Goal: Transaction & Acquisition: Purchase product/service

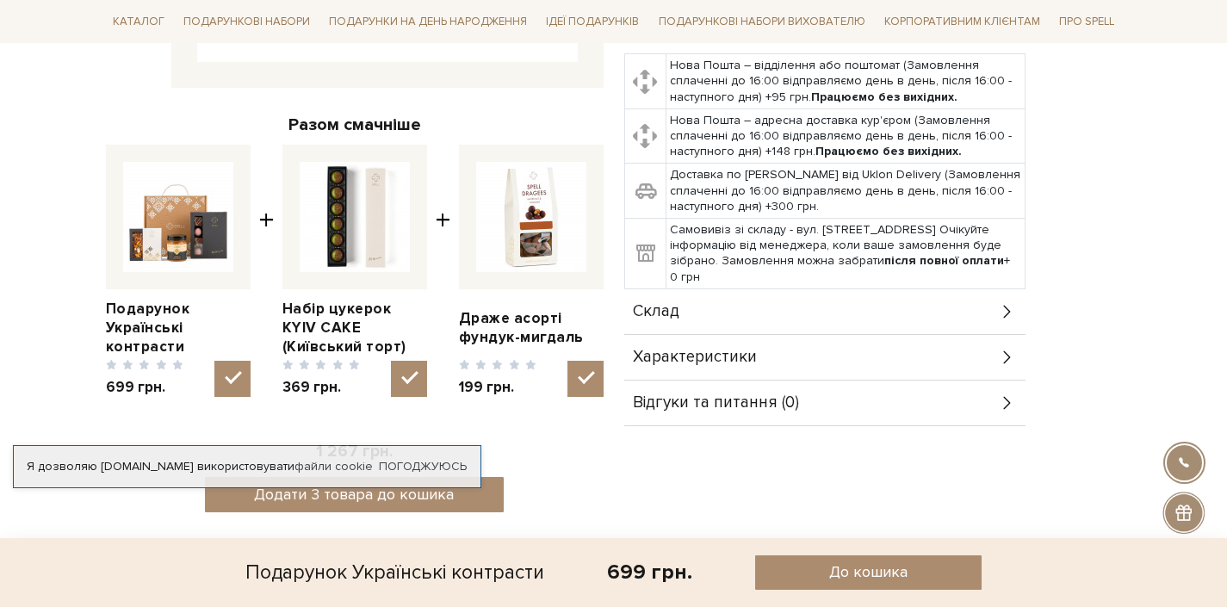
scroll to position [573, 0]
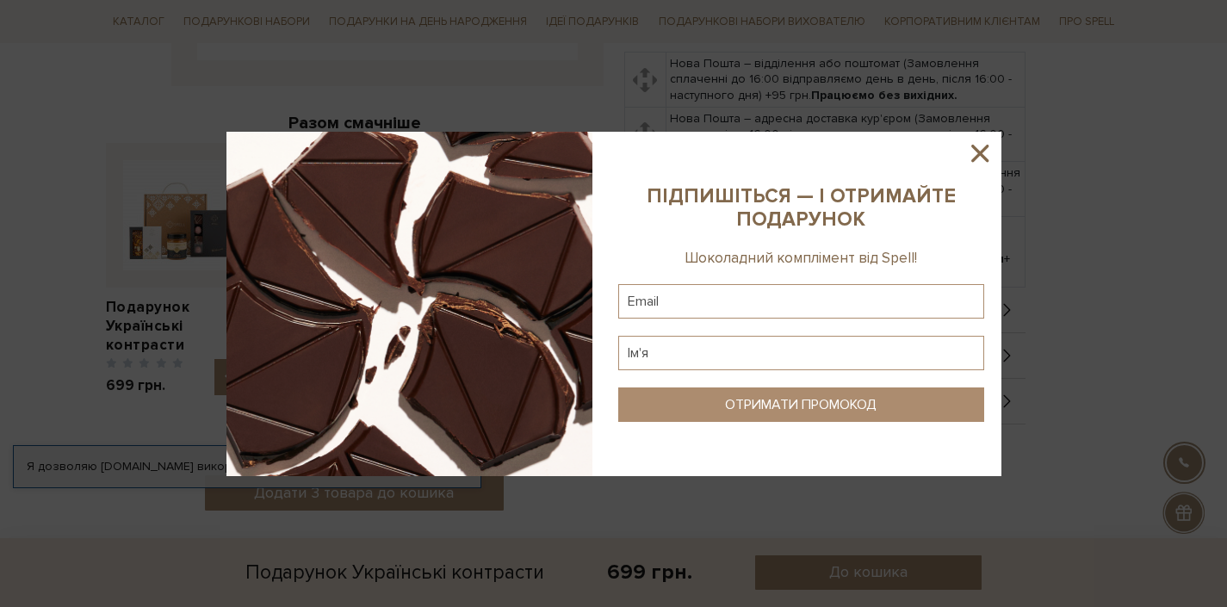
click at [981, 150] on icon at bounding box center [979, 153] width 17 height 17
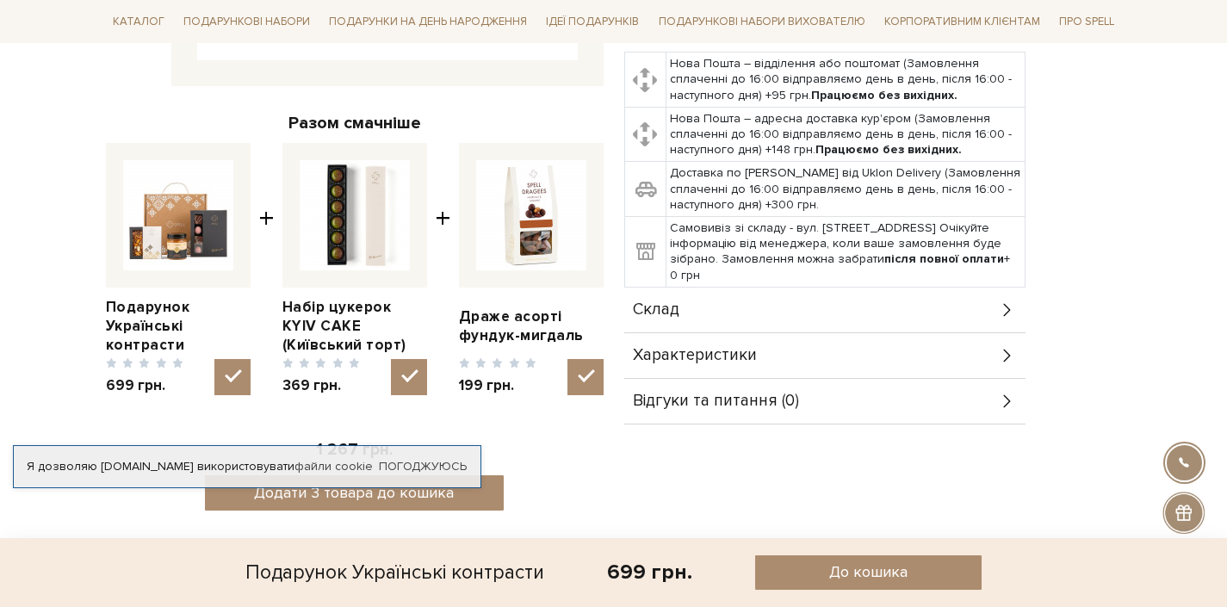
click at [529, 202] on img at bounding box center [531, 215] width 110 height 110
click at [568, 359] on input "checkbox" at bounding box center [586, 377] width 36 height 36
click at [531, 222] on img at bounding box center [531, 215] width 110 height 110
click at [568, 359] on input "checkbox" at bounding box center [586, 377] width 36 height 36
click at [531, 222] on img at bounding box center [531, 215] width 110 height 110
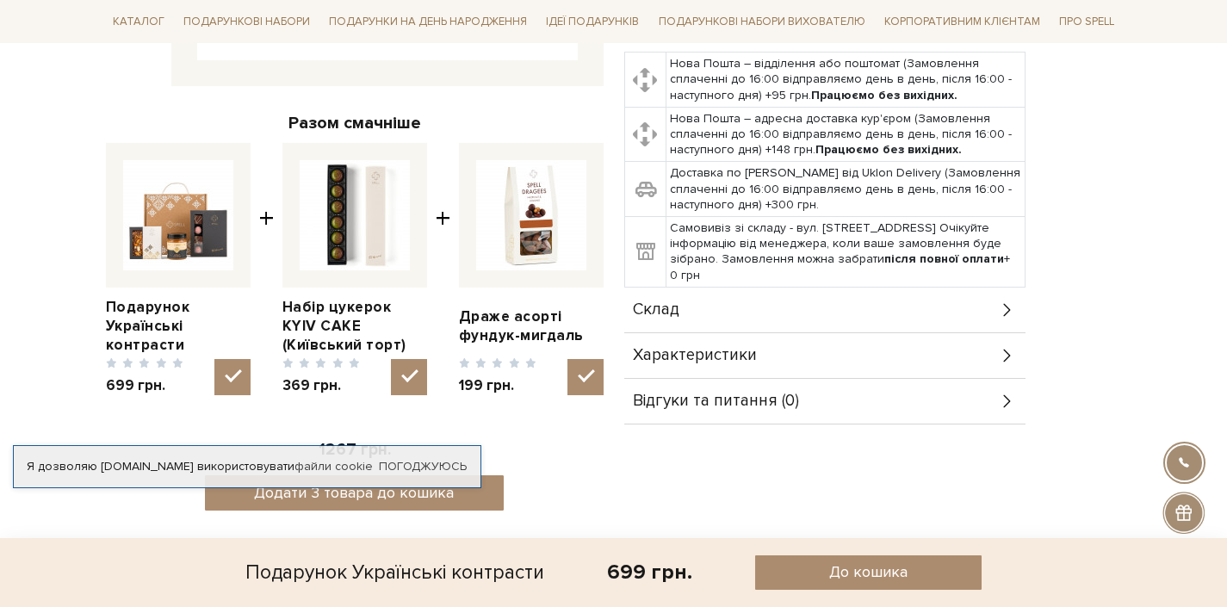
click at [568, 359] on input "checkbox" at bounding box center [586, 377] width 36 height 36
click at [531, 222] on img at bounding box center [531, 215] width 110 height 110
click at [568, 359] on input "checkbox" at bounding box center [586, 377] width 36 height 36
checkbox input "true"
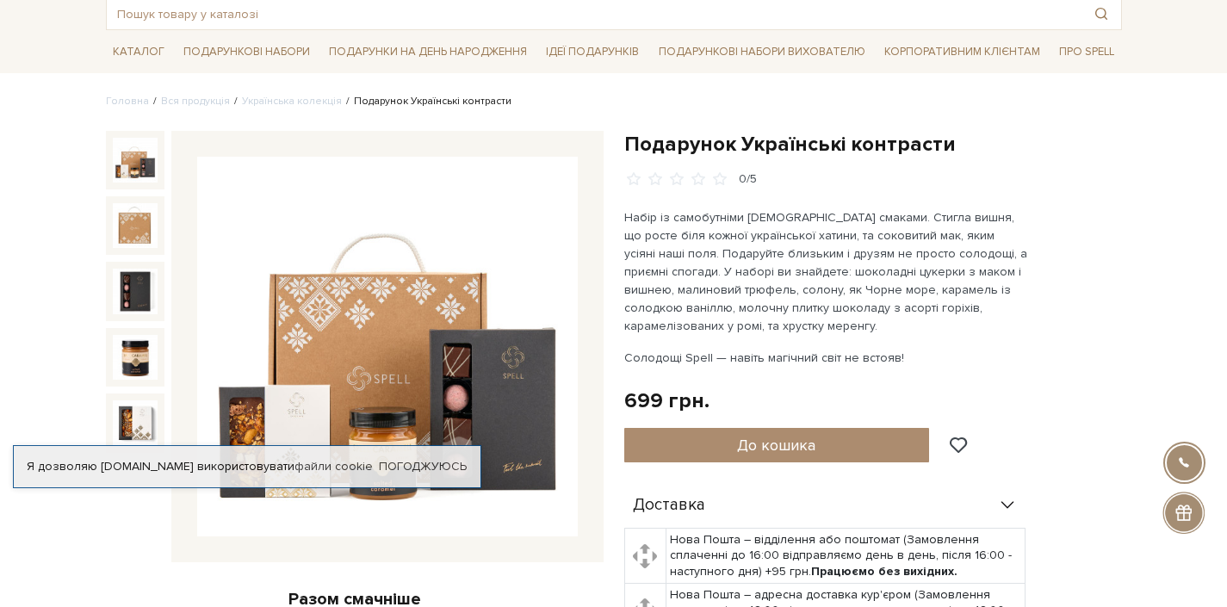
scroll to position [0, 0]
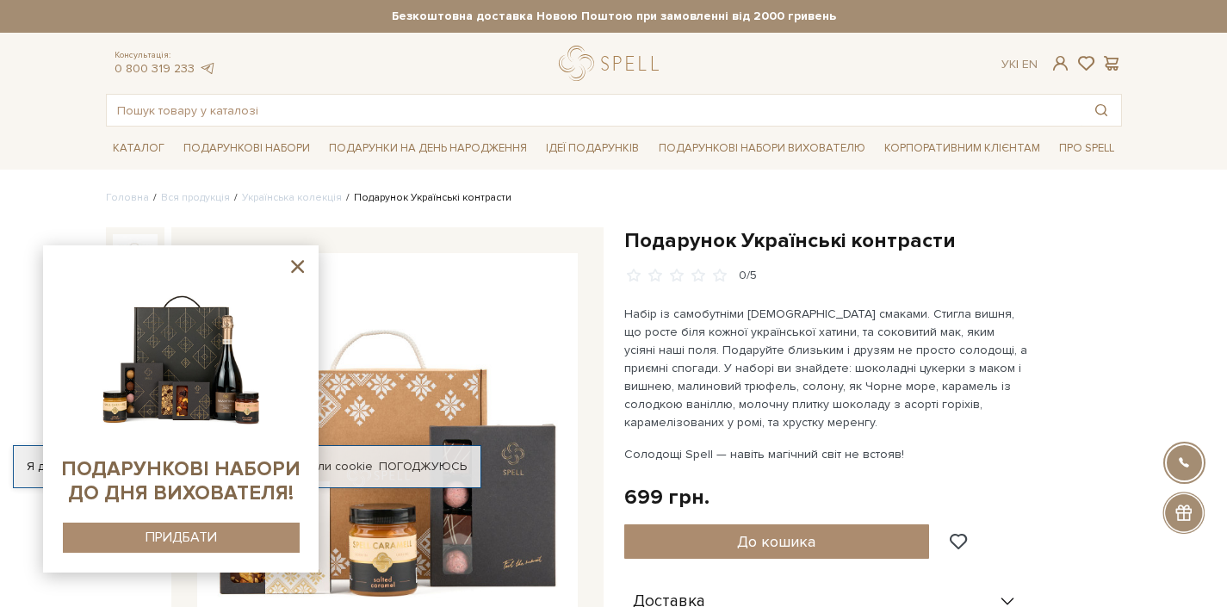
click at [217, 308] on img at bounding box center [181, 353] width 176 height 176
click at [301, 268] on icon at bounding box center [298, 267] width 22 height 22
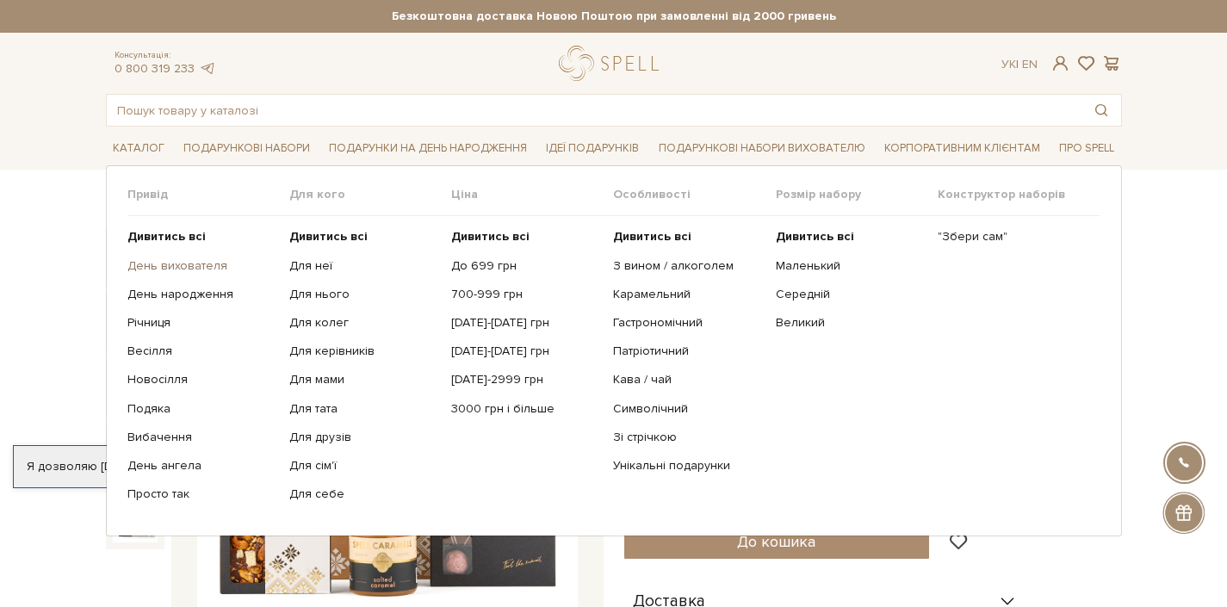
click at [209, 272] on link "День вихователя" at bounding box center [201, 266] width 149 height 16
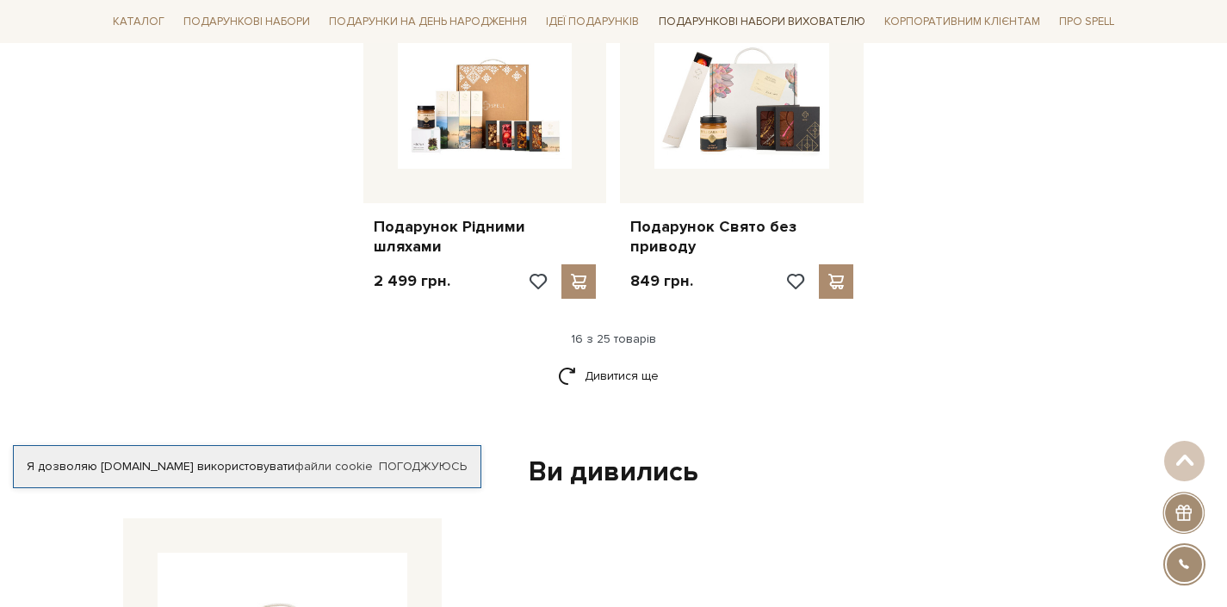
scroll to position [2219, 0]
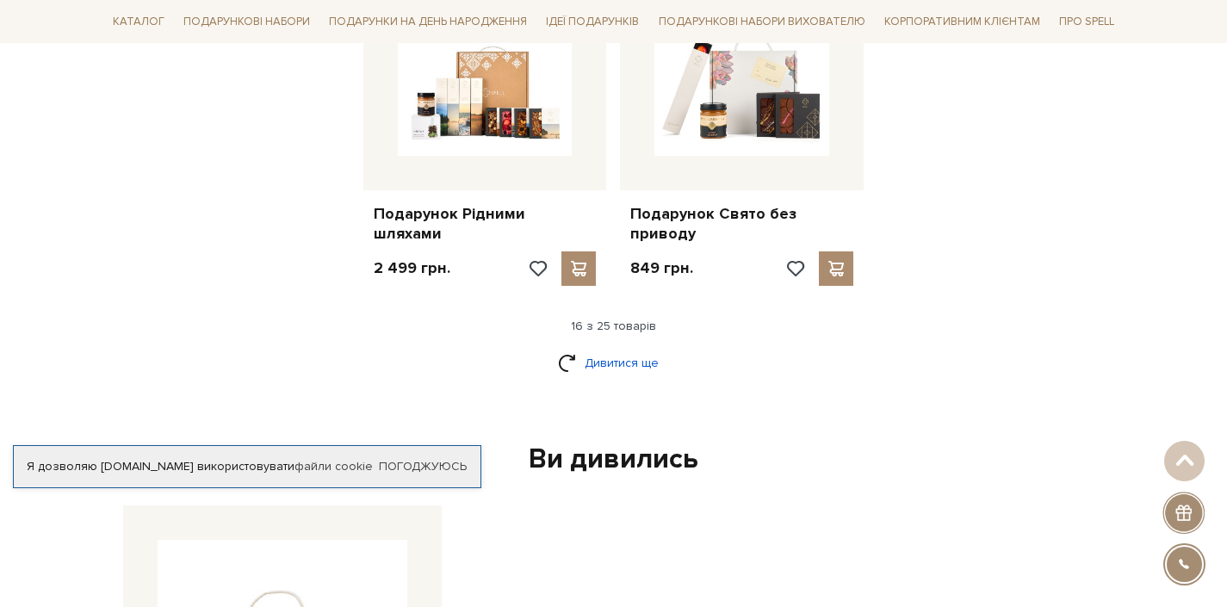
click at [604, 348] on link "Дивитися ще" at bounding box center [614, 363] width 112 height 30
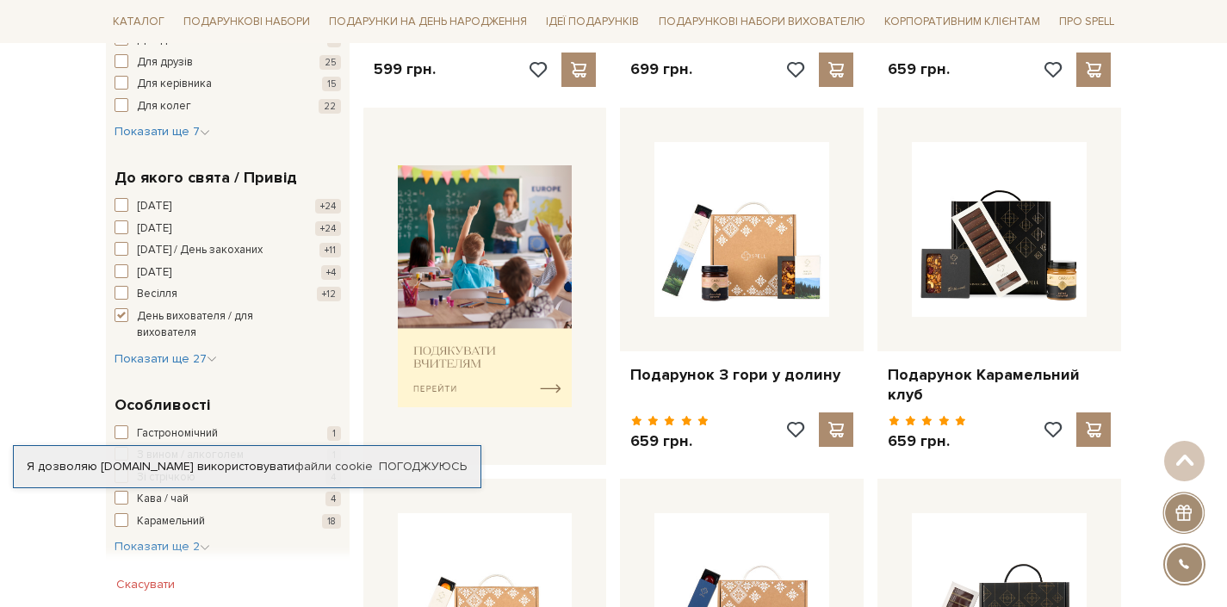
scroll to position [0, 0]
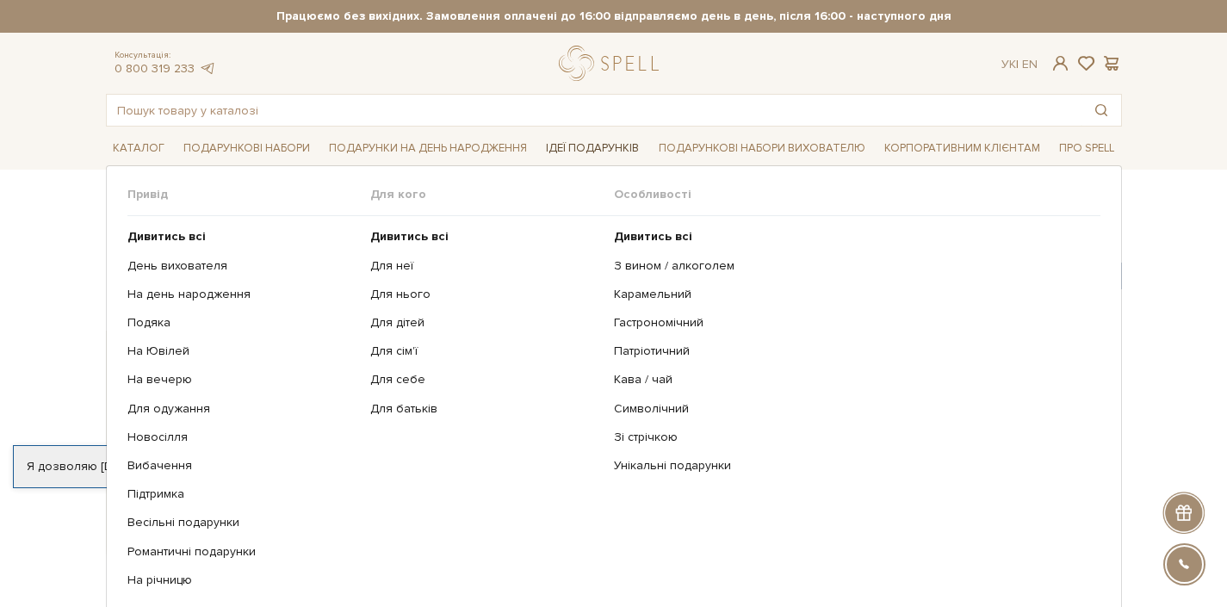
click at [571, 149] on link "Ідеї подарунків" at bounding box center [592, 148] width 107 height 27
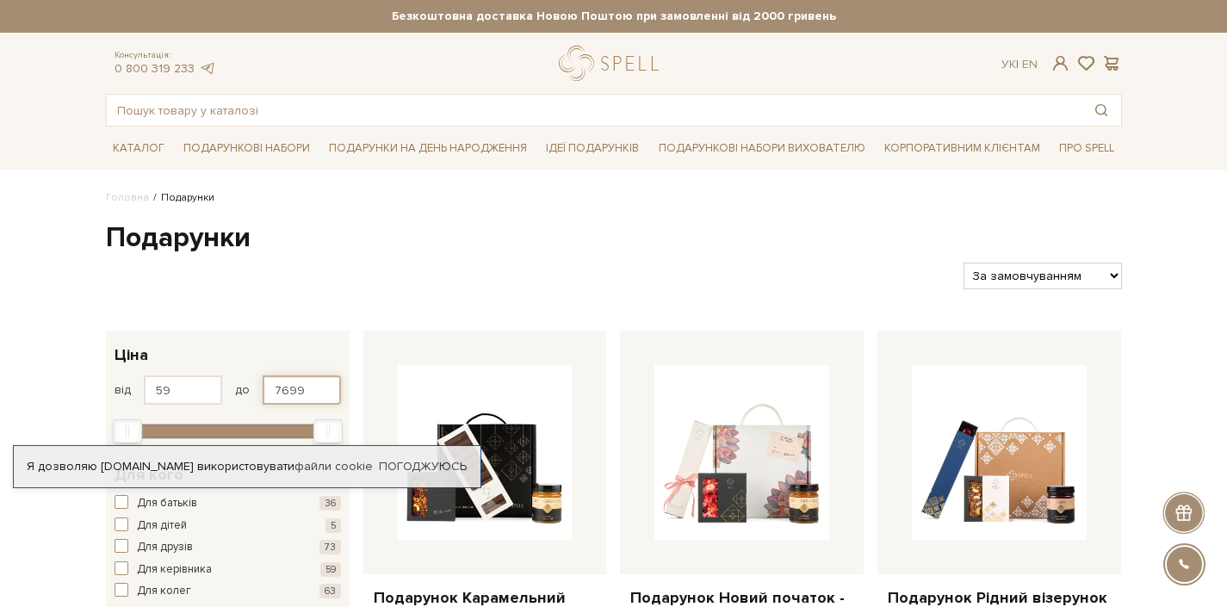
drag, startPoint x: 273, startPoint y: 389, endPoint x: 316, endPoint y: 389, distance: 43.1
click at [316, 389] on input "7699" at bounding box center [302, 389] width 78 height 29
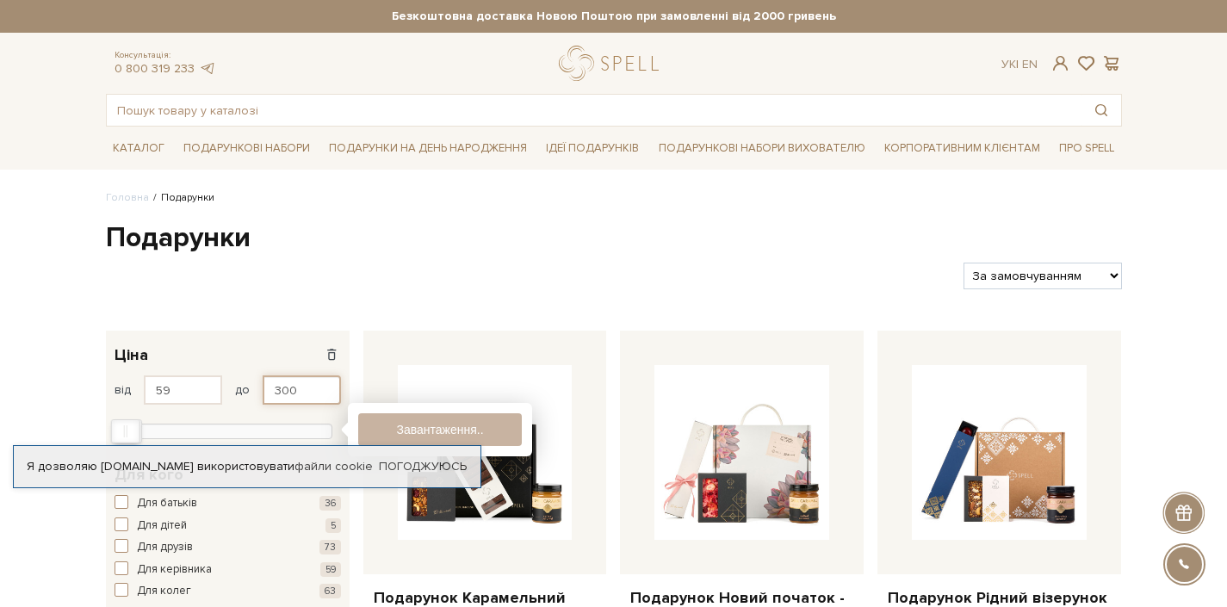
type input "300"
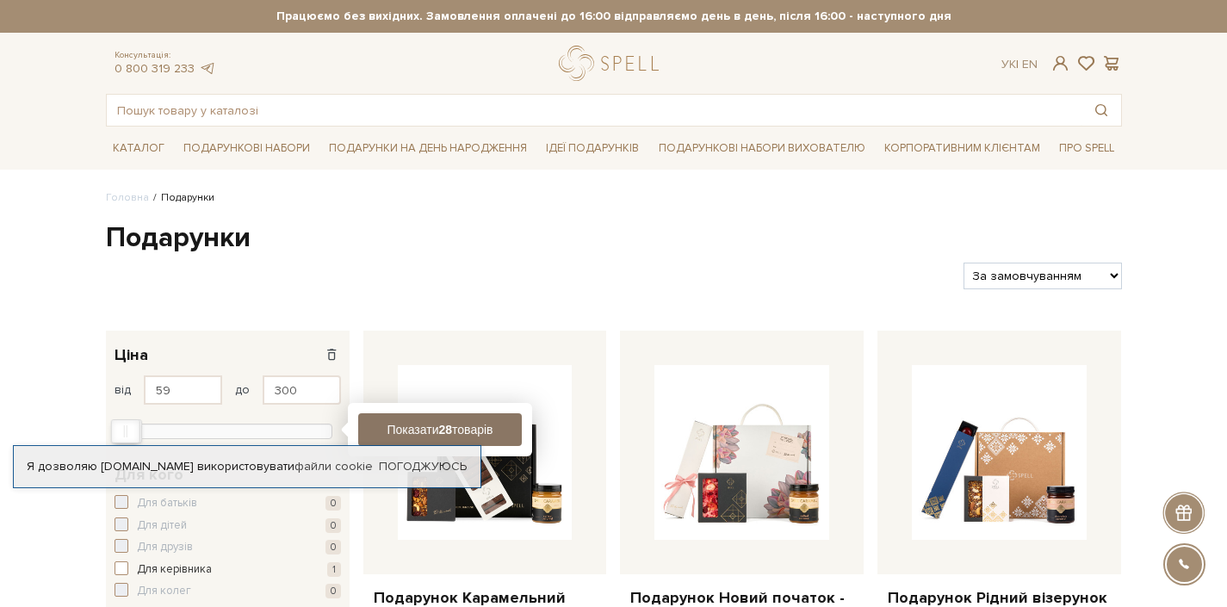
click at [413, 429] on button "Показати 28 товарів" at bounding box center [440, 429] width 164 height 33
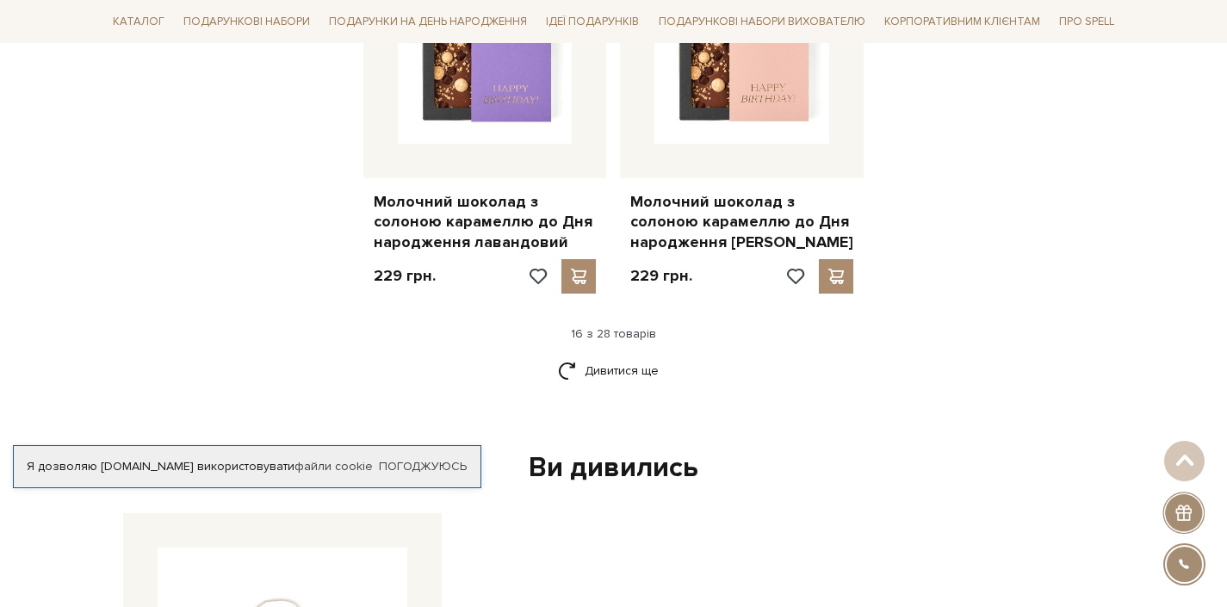
scroll to position [2340, 0]
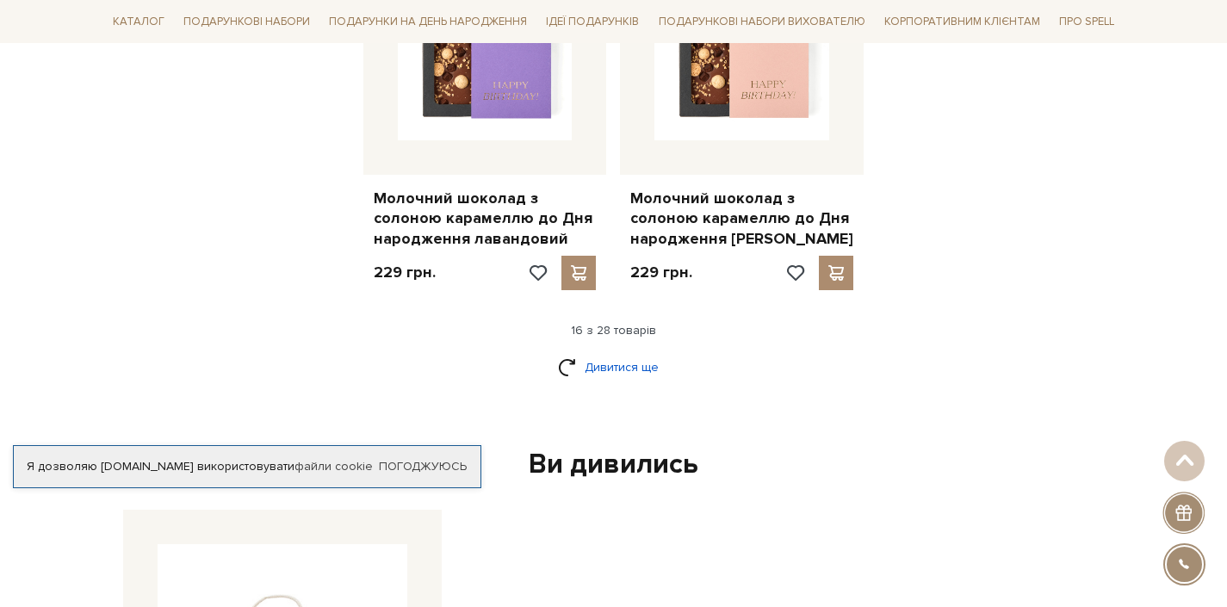
click at [596, 352] on link "Дивитися ще" at bounding box center [614, 367] width 112 height 30
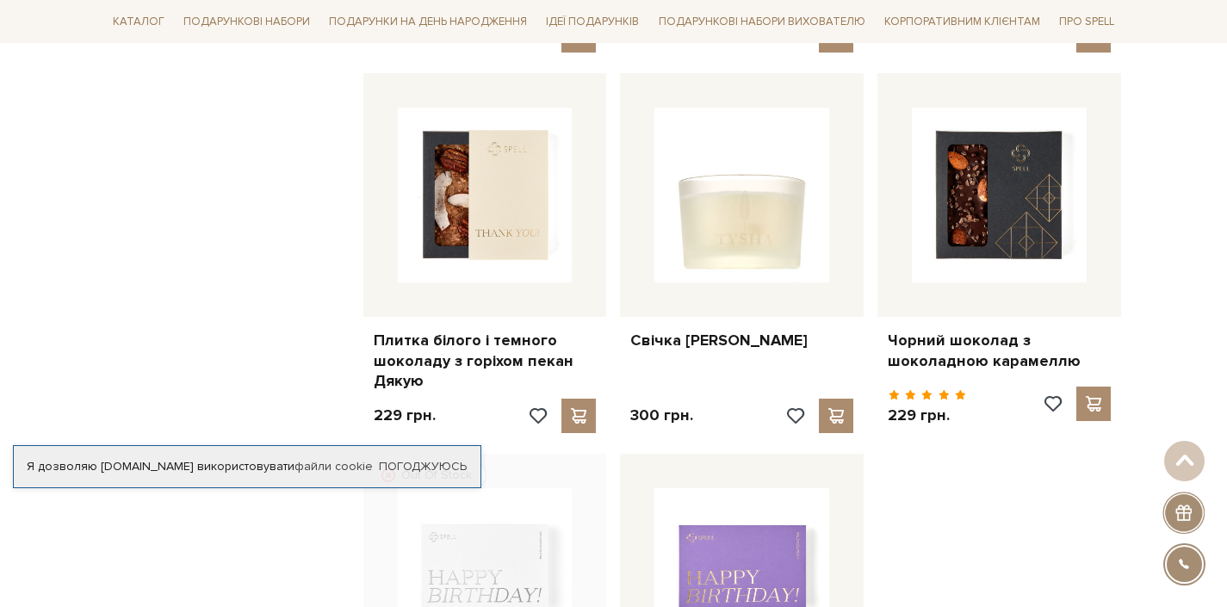
scroll to position [3373, 0]
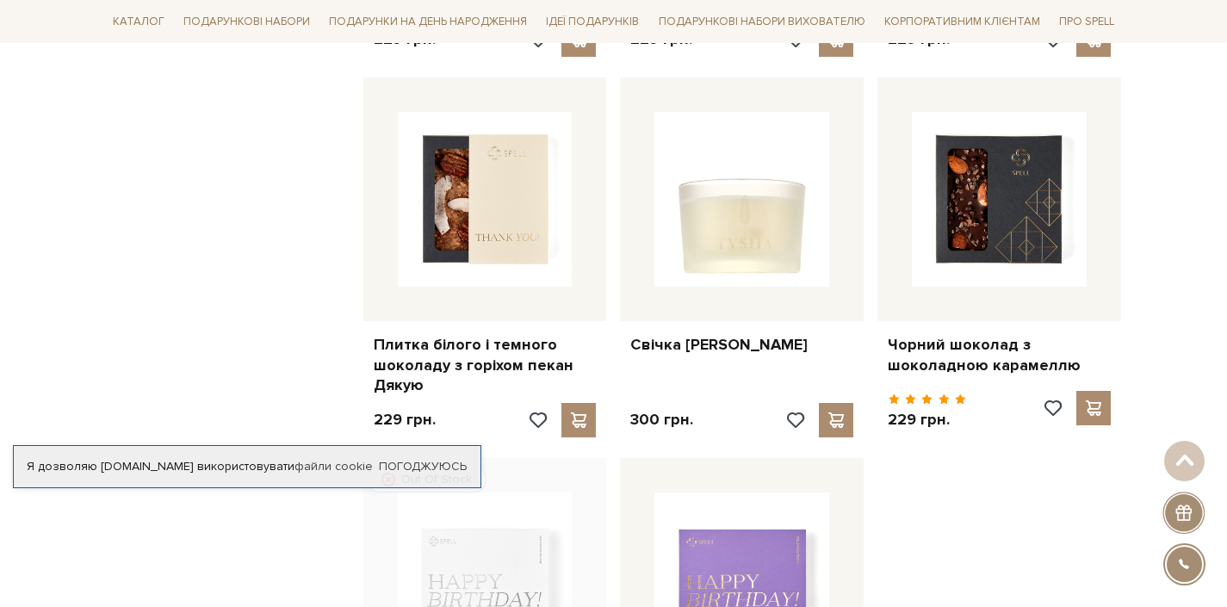
click at [409, 471] on link "Погоджуюсь" at bounding box center [423, 467] width 88 height 16
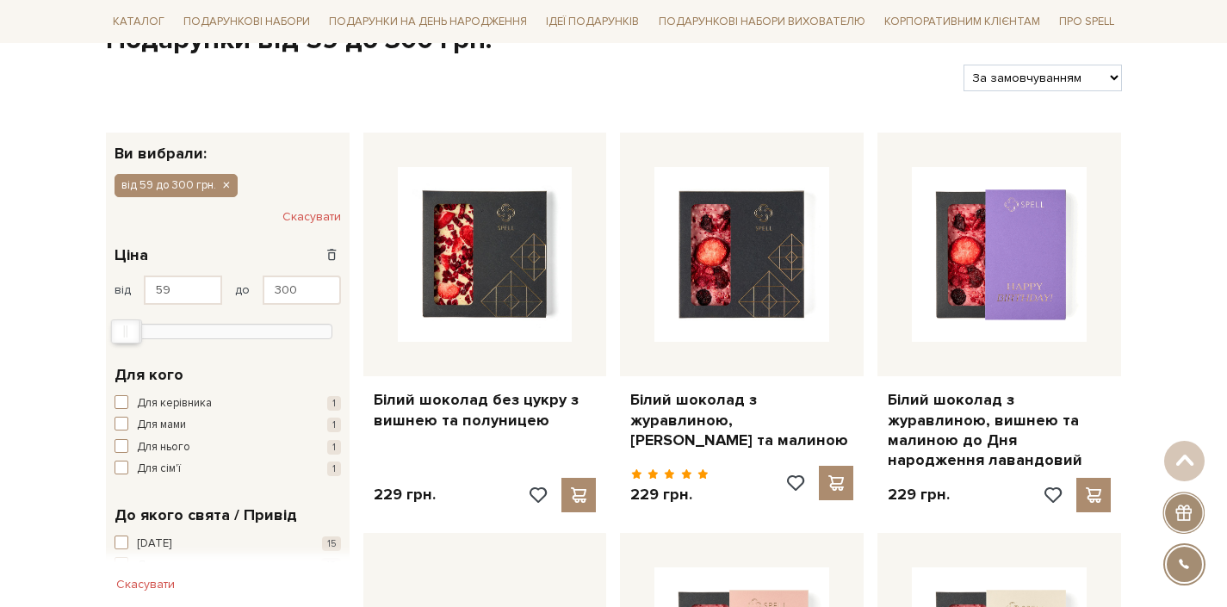
scroll to position [0, 0]
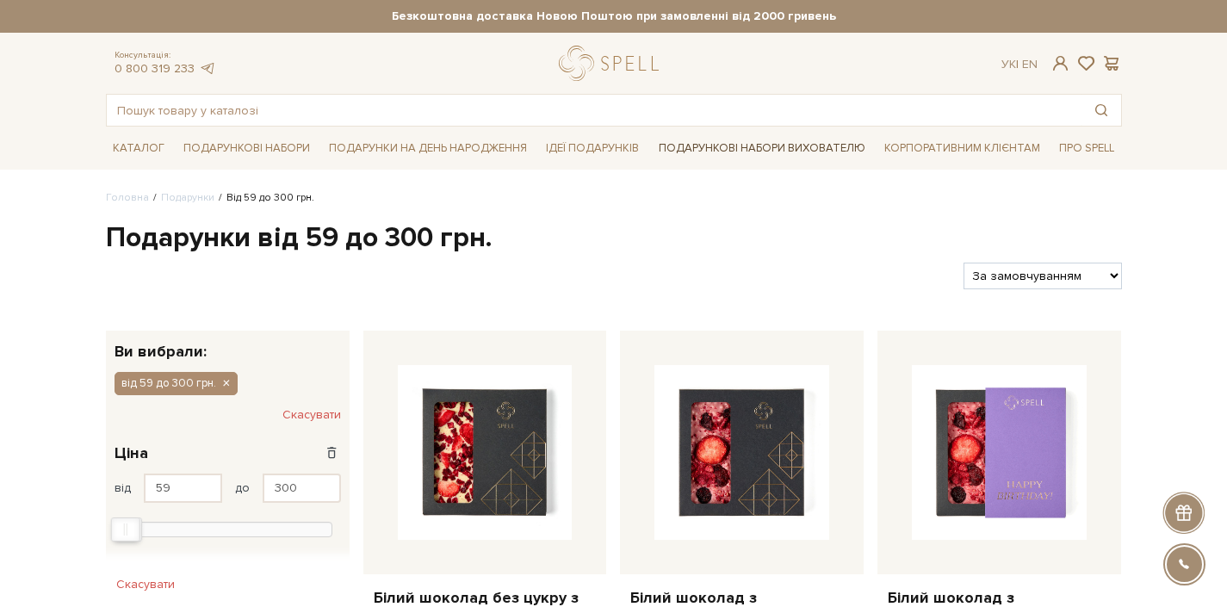
click at [695, 150] on link "Подарункові набори вихователю" at bounding box center [762, 147] width 220 height 29
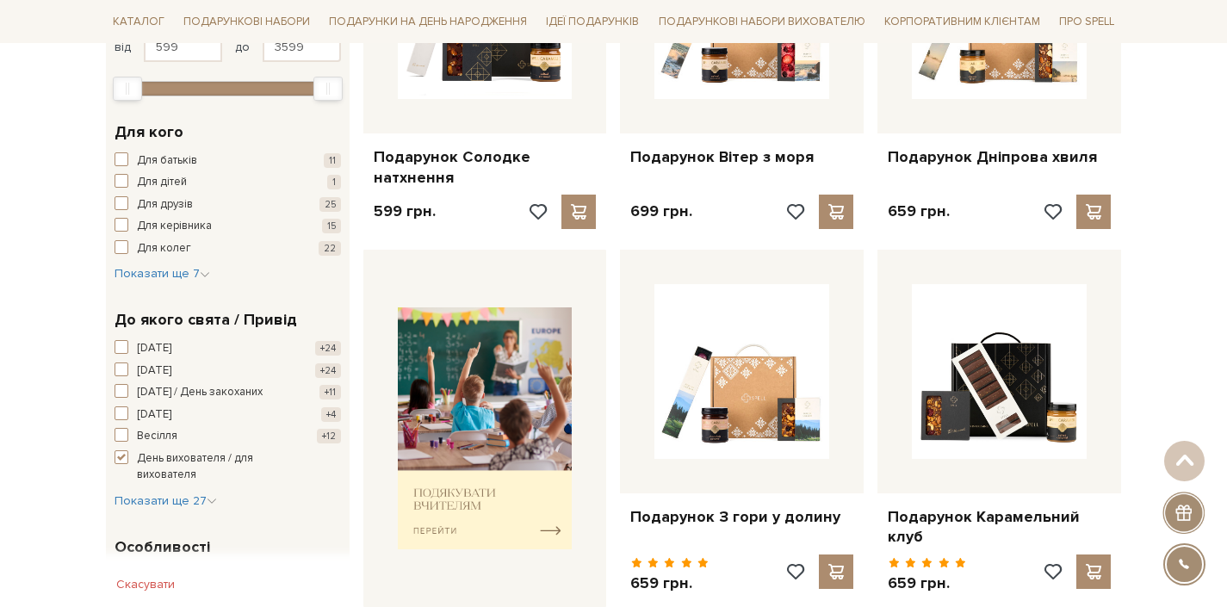
scroll to position [431, 0]
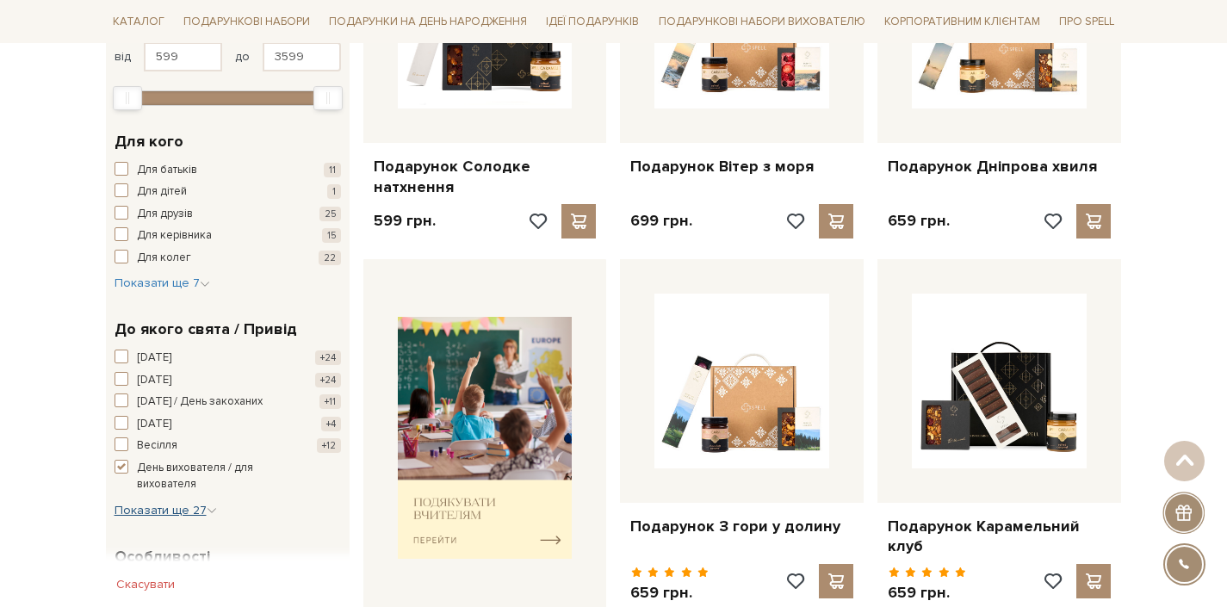
click at [171, 510] on span "Показати ще 27" at bounding box center [166, 510] width 102 height 15
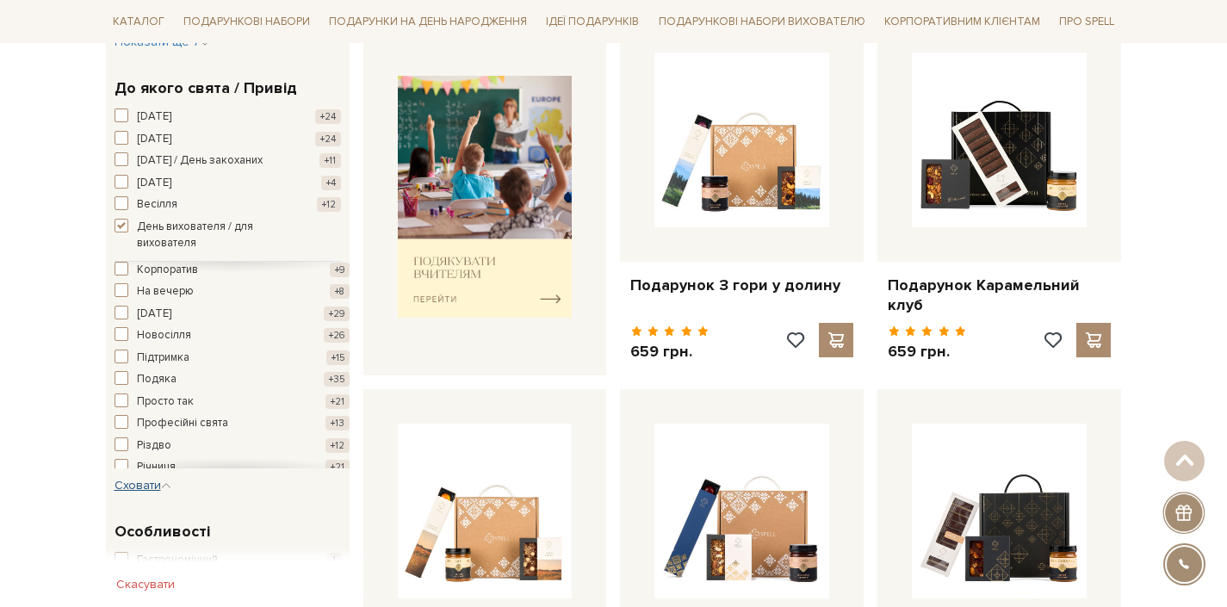
scroll to position [281, 0]
click at [125, 409] on span "button" at bounding box center [122, 413] width 14 height 14
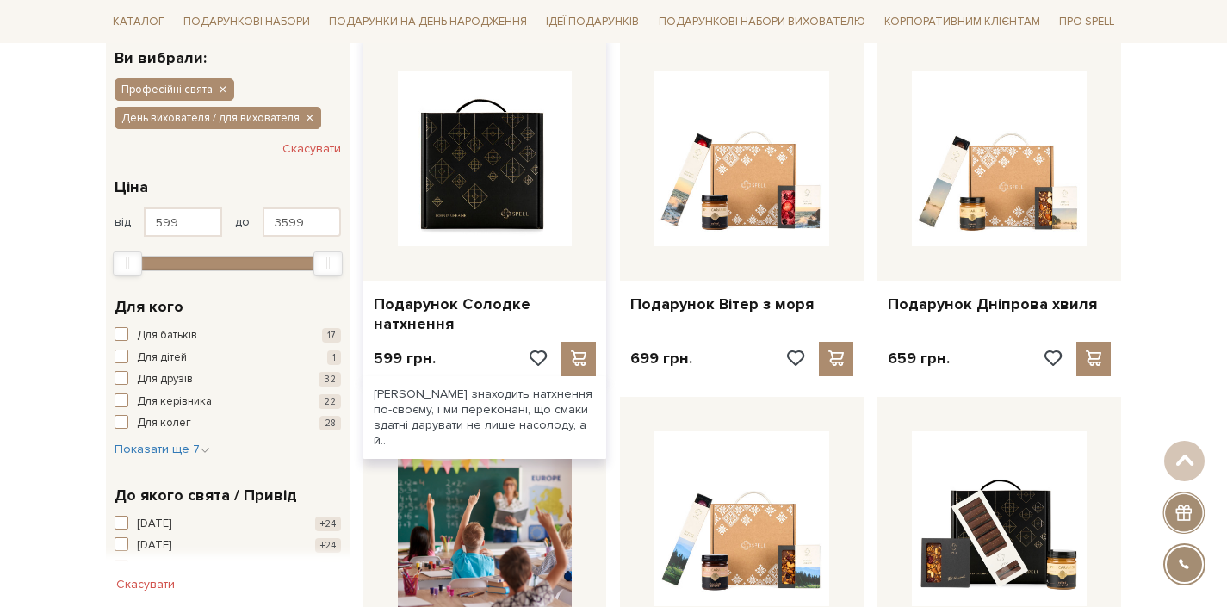
scroll to position [296, 0]
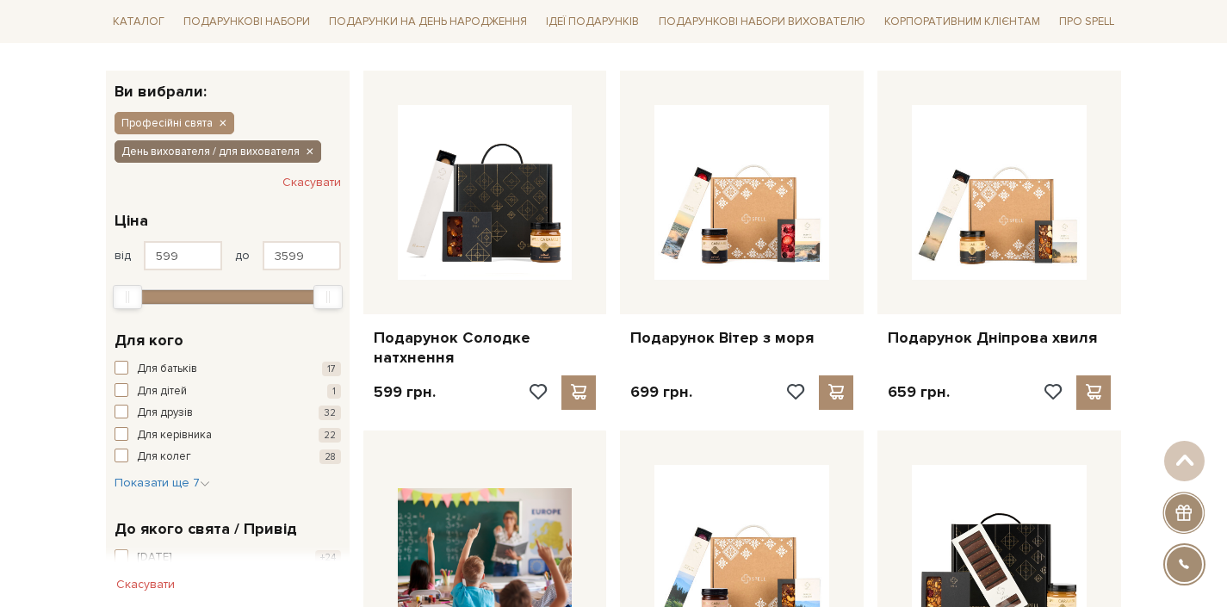
click at [310, 150] on icon "button" at bounding box center [309, 153] width 10 height 16
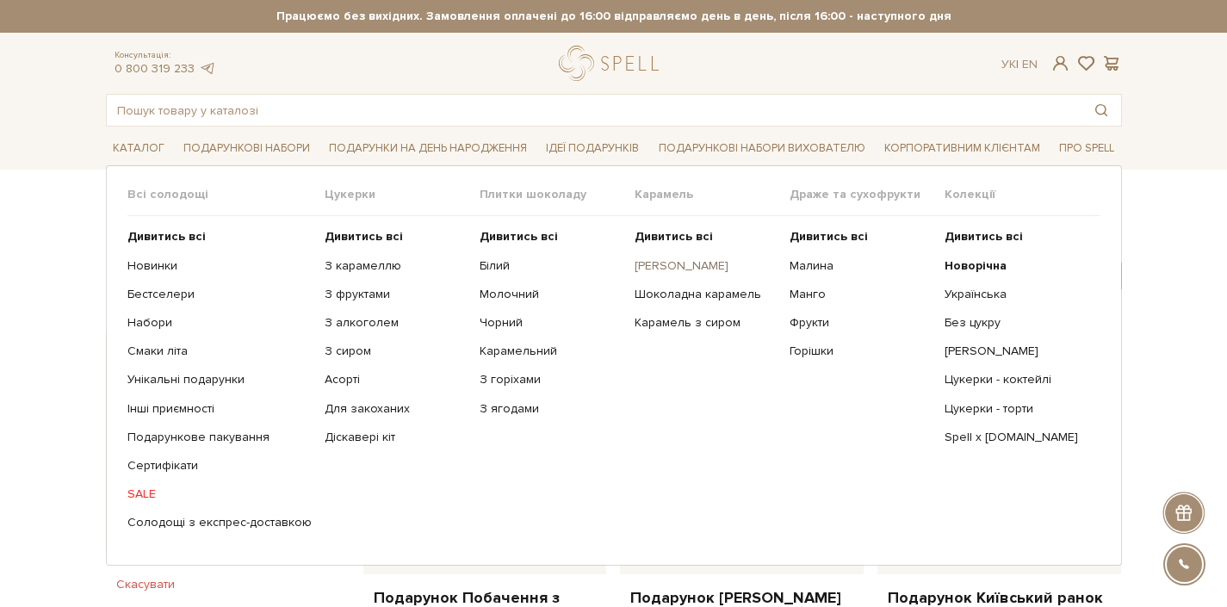
click at [683, 262] on link "[PERSON_NAME]" at bounding box center [706, 266] width 142 height 16
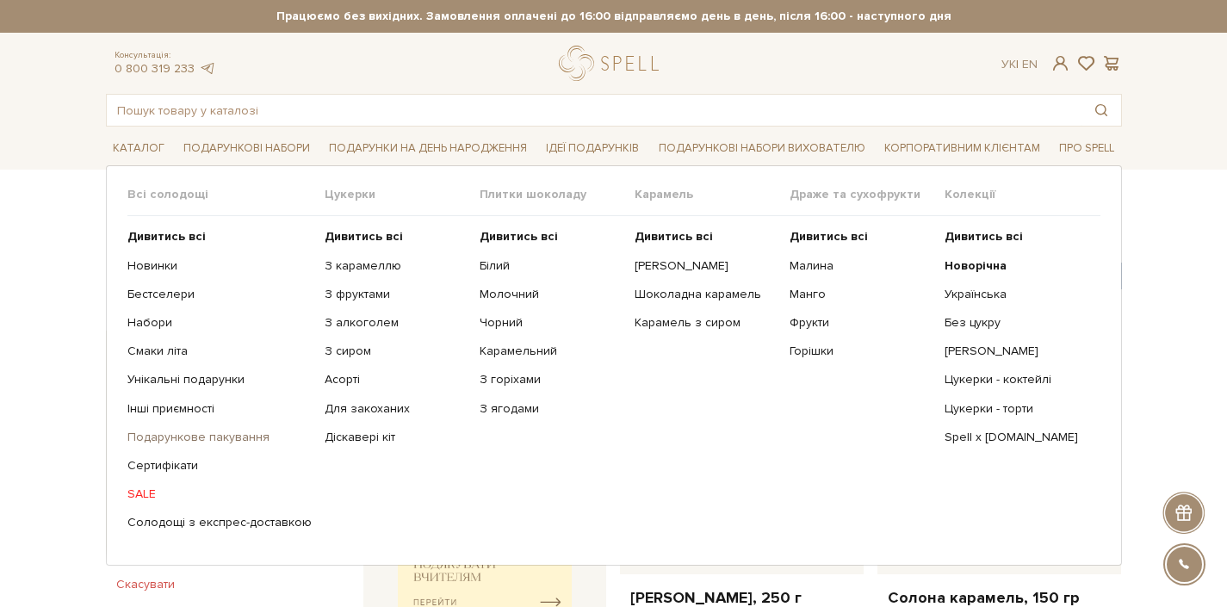
click at [166, 440] on link "Подарункове пакування" at bounding box center [219, 438] width 184 height 16
